Goal: Register for event/course

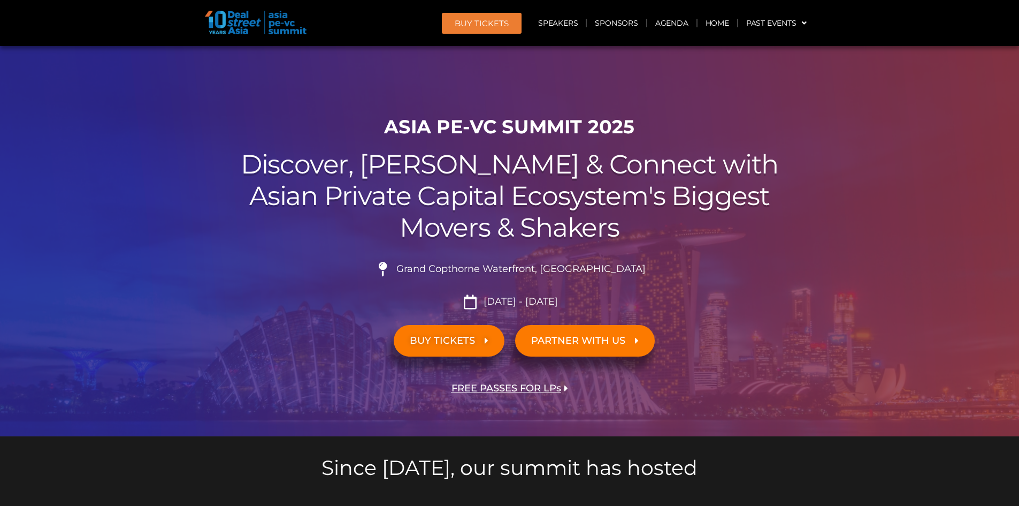
click at [463, 339] on span "BUY TICKETS" at bounding box center [442, 340] width 65 height 10
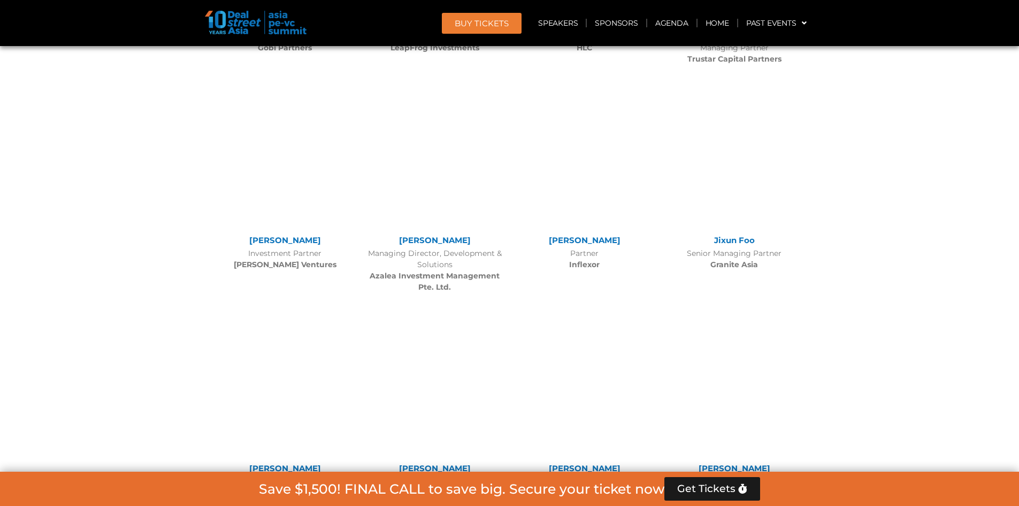
scroll to position [9111, 0]
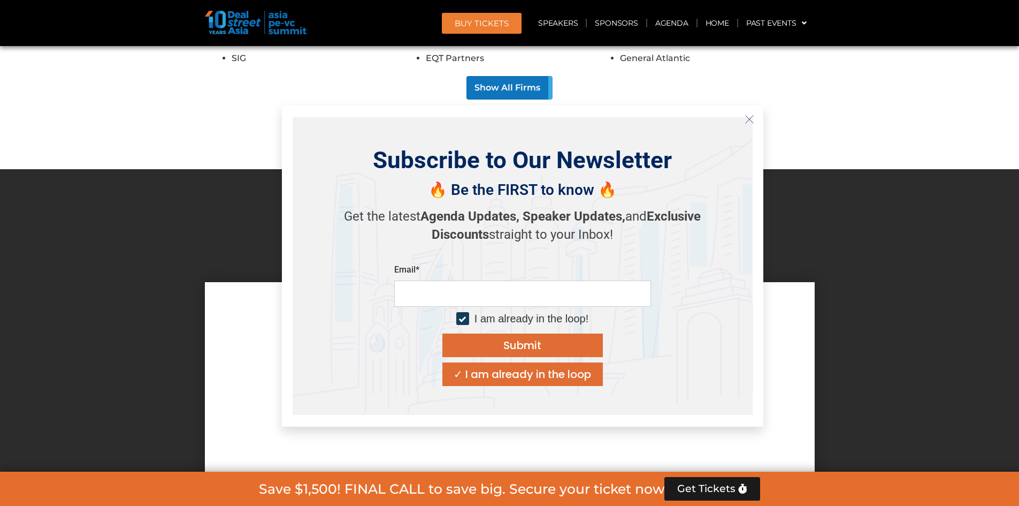
click at [752, 119] on icon "Close" at bounding box center [750, 120] width 10 height 10
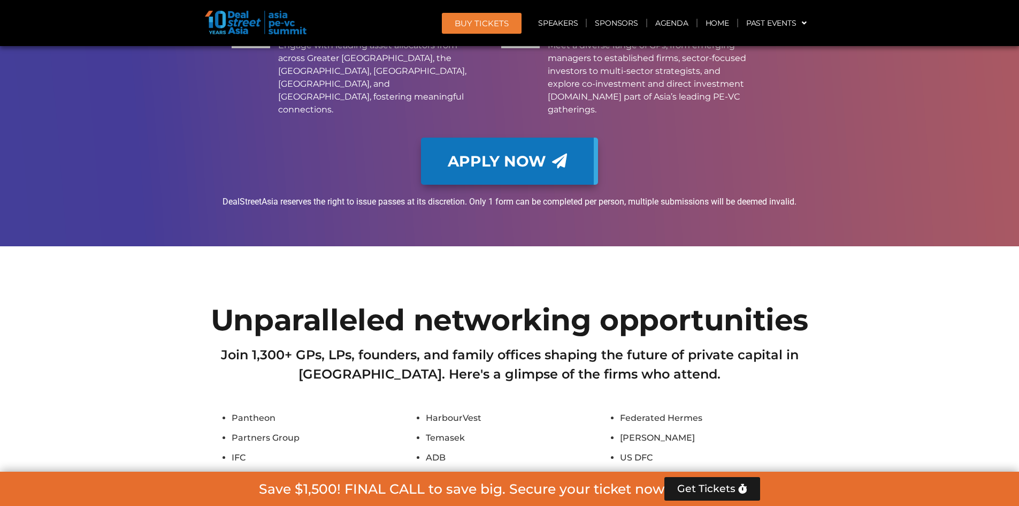
scroll to position [8255, 0]
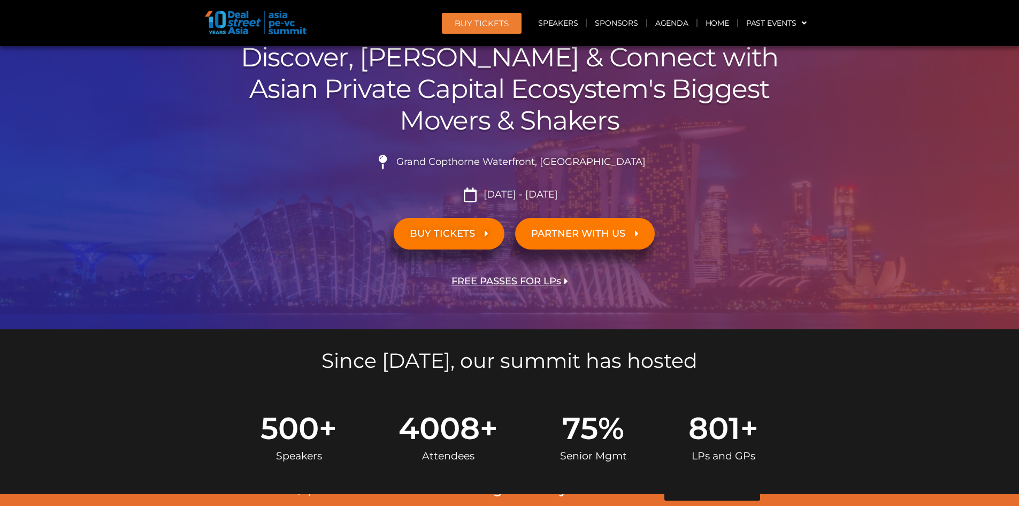
click at [452, 235] on span "BUY TICKETS" at bounding box center [442, 233] width 65 height 10
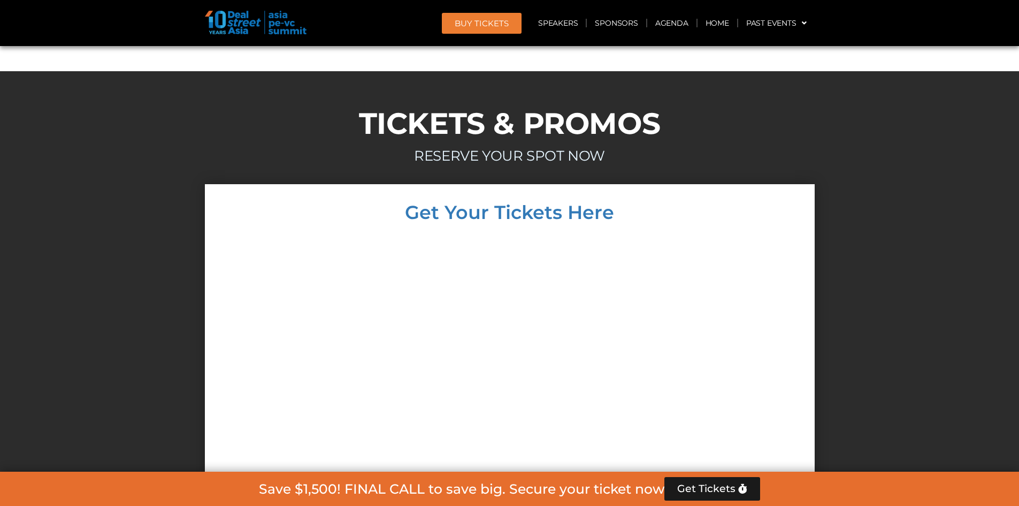
scroll to position [9218, 0]
